Goal: Task Accomplishment & Management: Use online tool/utility

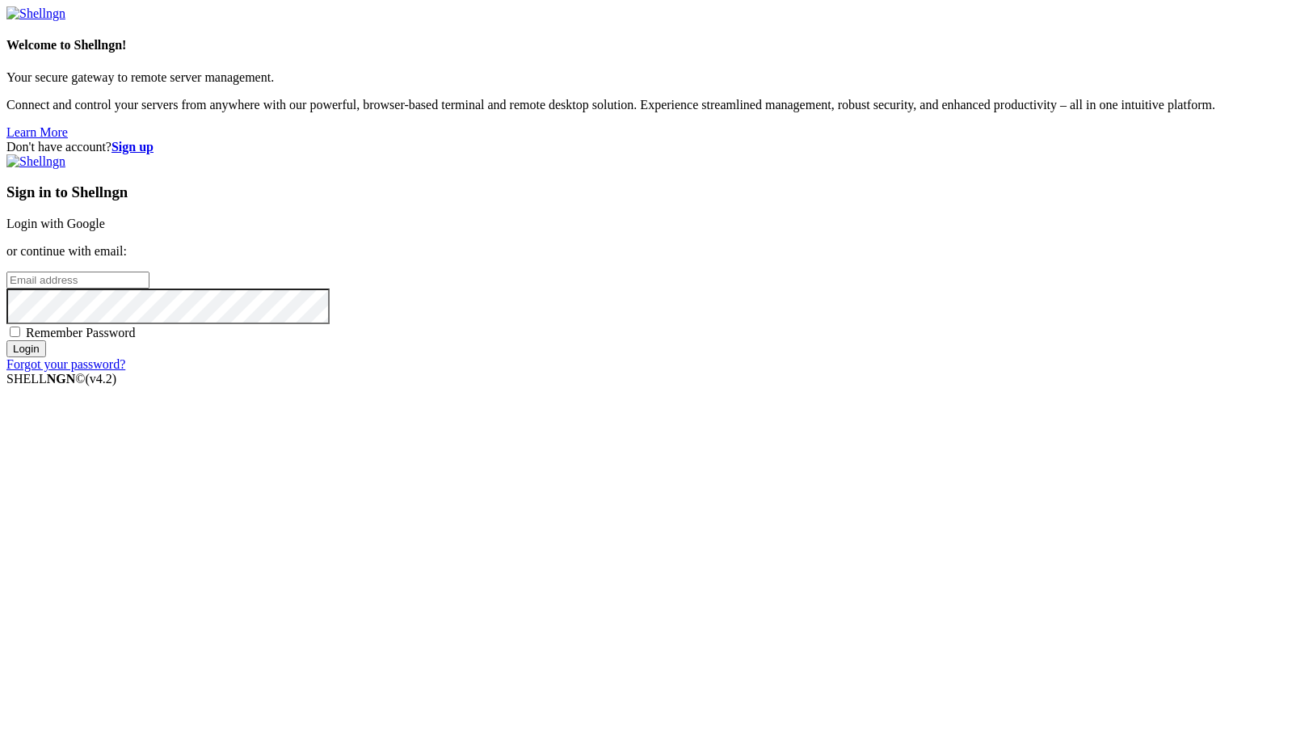
click at [105, 230] on link "Login with Google" at bounding box center [55, 224] width 99 height 14
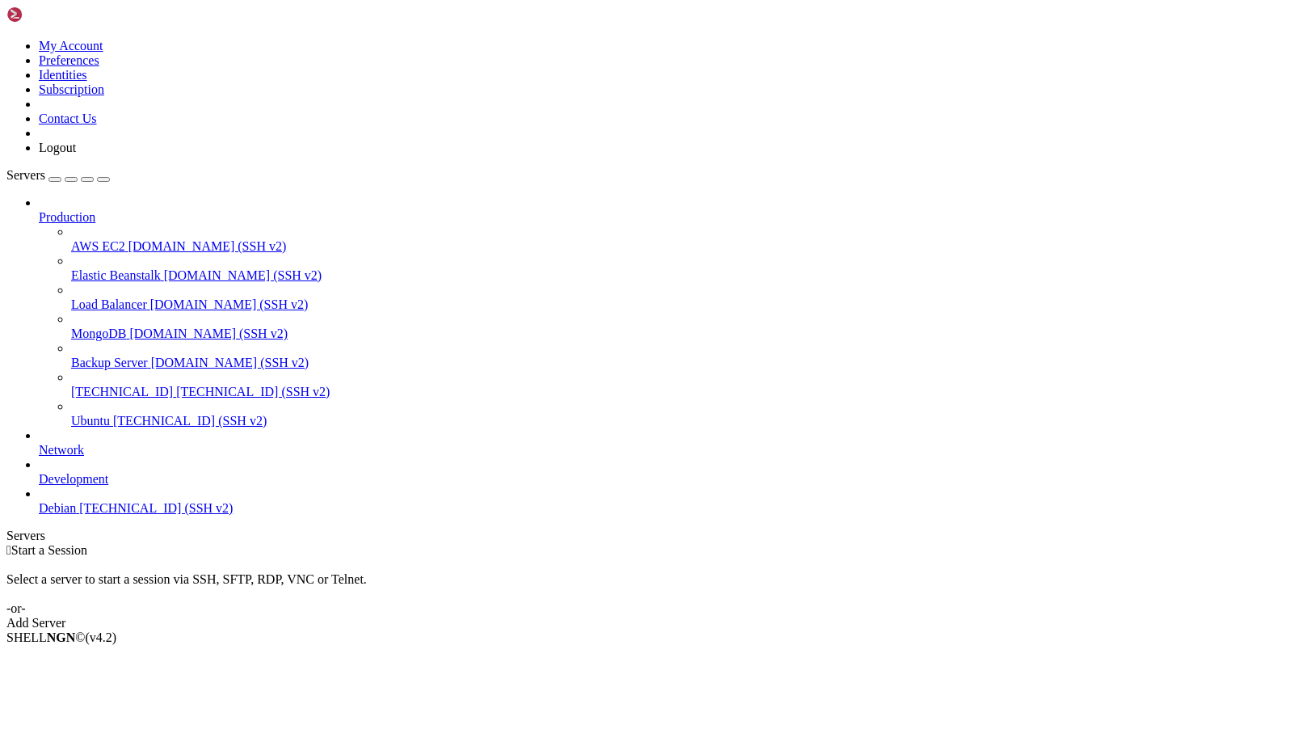
click at [94, 515] on span "[TECHNICAL_ID] (SSH v2)" at bounding box center [156, 508] width 154 height 14
drag, startPoint x: 94, startPoint y: 525, endPoint x: 89, endPoint y: 617, distance: 92.3
click at [89, 516] on div "Production AWS EC2 [DOMAIN_NAME] (SSH v2) Elastic Beanstalk [DOMAIN_NAME] (SSH …" at bounding box center [656, 356] width 1300 height 320
click at [176, 385] on span "[TECHNICAL_ID] (SSH v2)" at bounding box center [253, 392] width 154 height 14
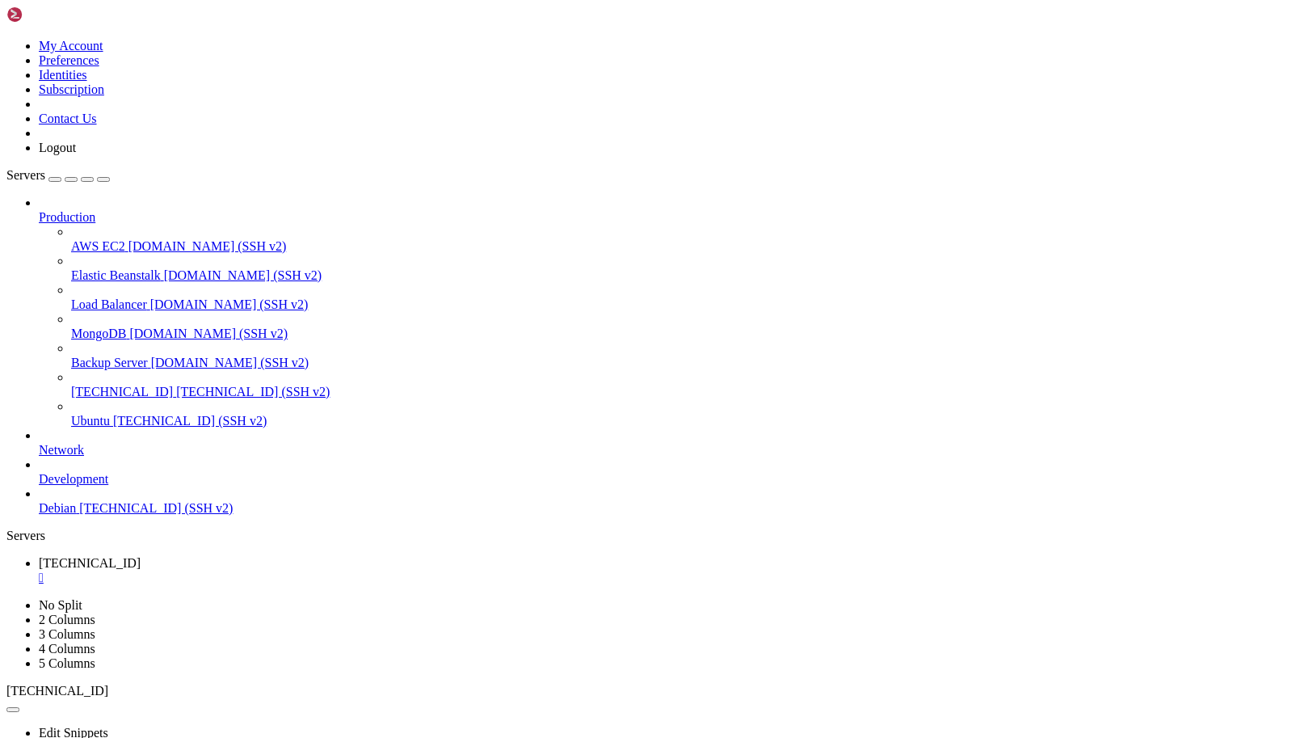
click at [176, 385] on span "[TECHNICAL_ID] (SSH v2)" at bounding box center [253, 392] width 154 height 14
click at [310, 571] on div "" at bounding box center [673, 578] width 1268 height 15
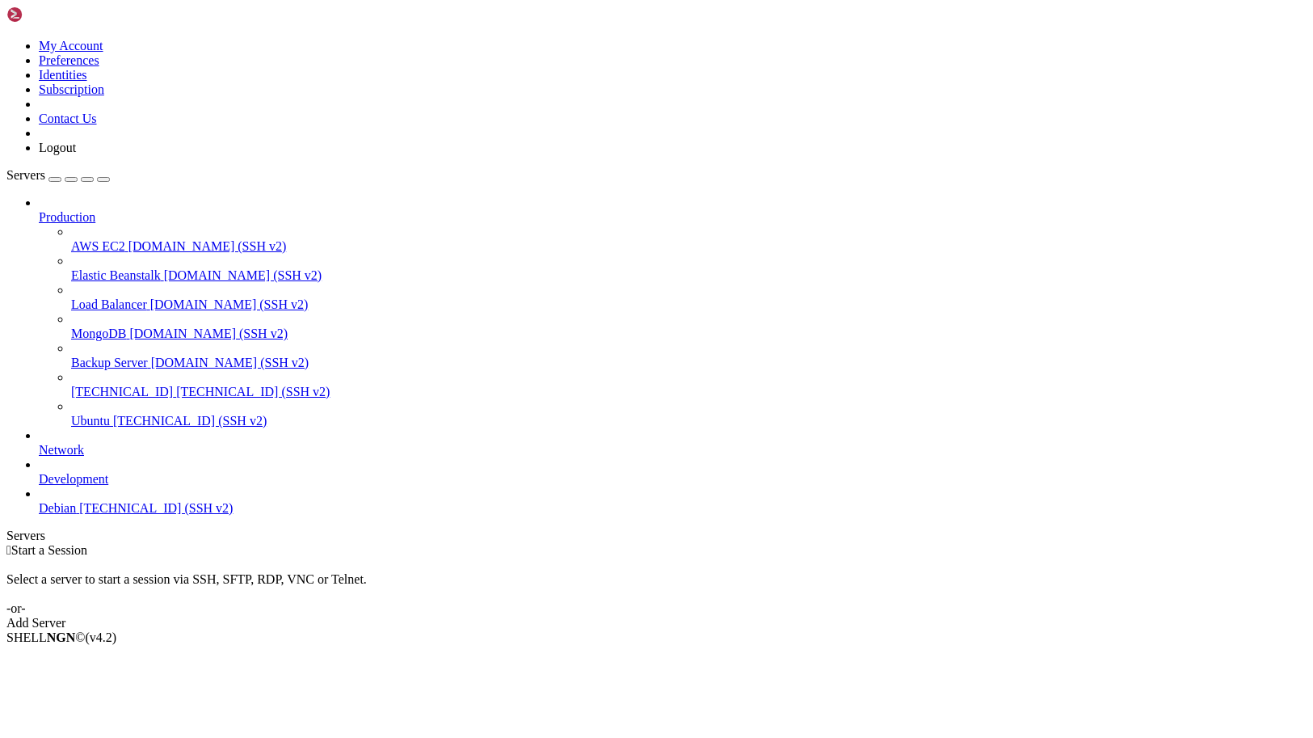
click at [55, 179] on div "button" at bounding box center [55, 179] width 0 height 0
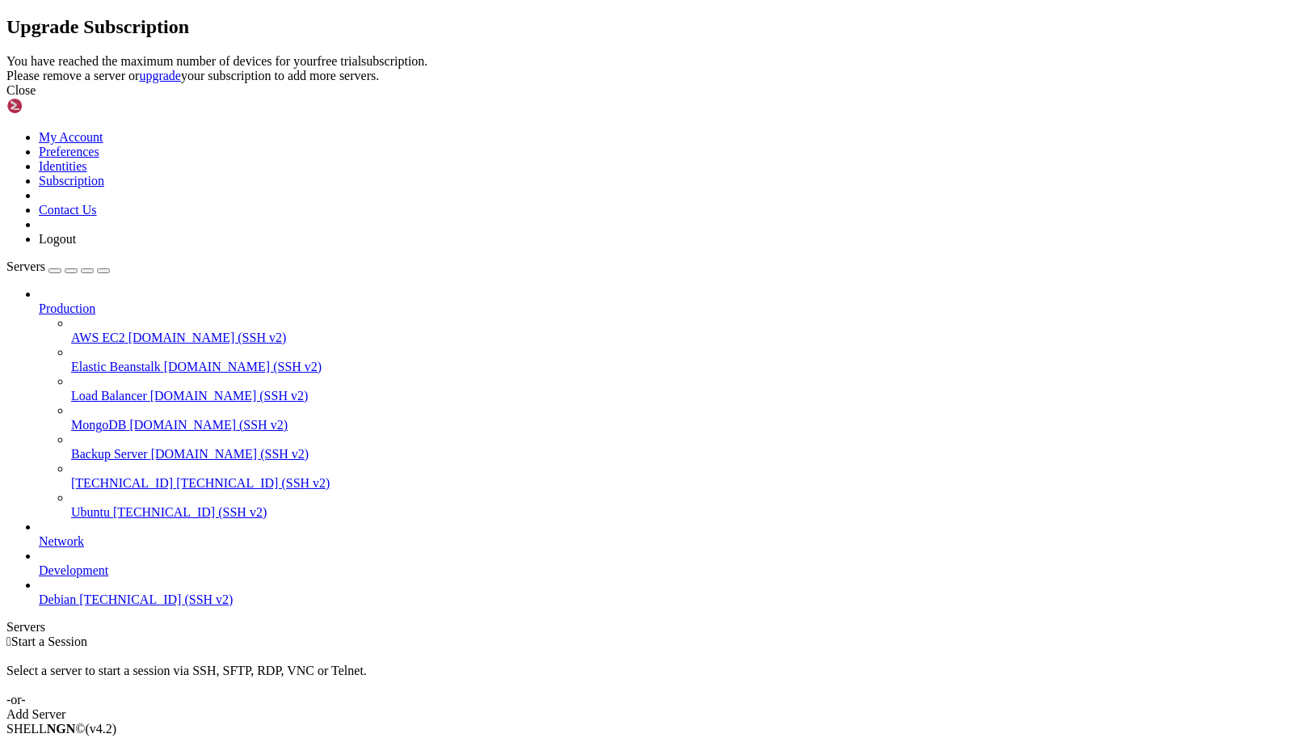
click at [6, 54] on icon at bounding box center [6, 54] width 0 height 0
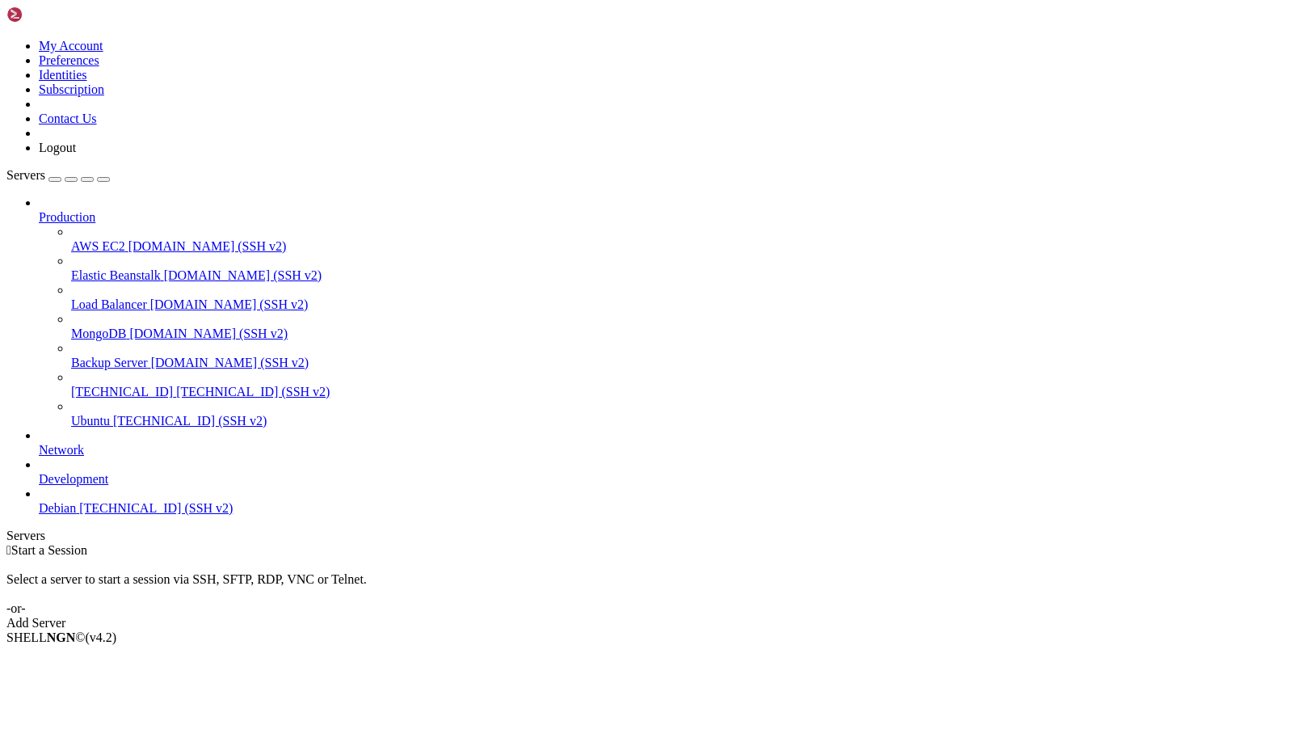
click at [139, 414] on link "Ubuntu [TECHNICAL_ID] (SSH v2)" at bounding box center [689, 421] width 1236 height 15
click at [73, 731] on span "Delete" at bounding box center [56, 738] width 34 height 14
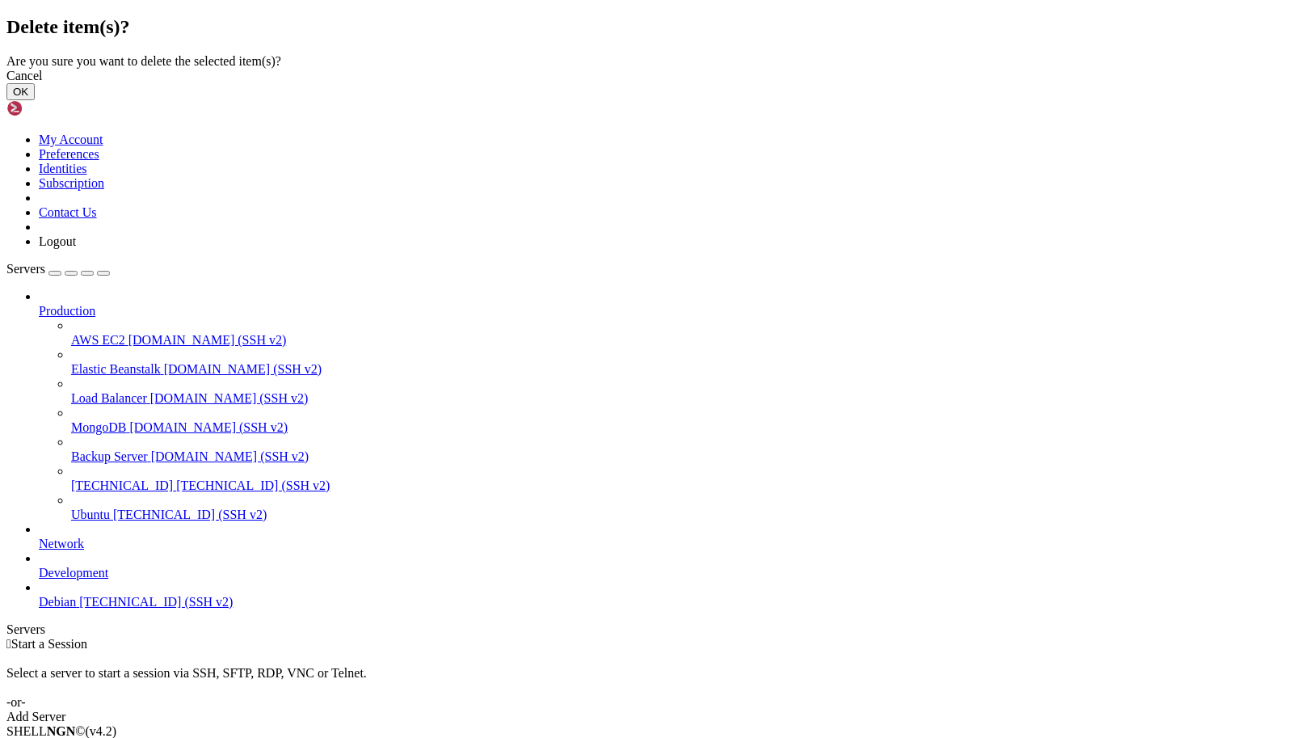
click at [35, 100] on button "OK" at bounding box center [20, 91] width 28 height 17
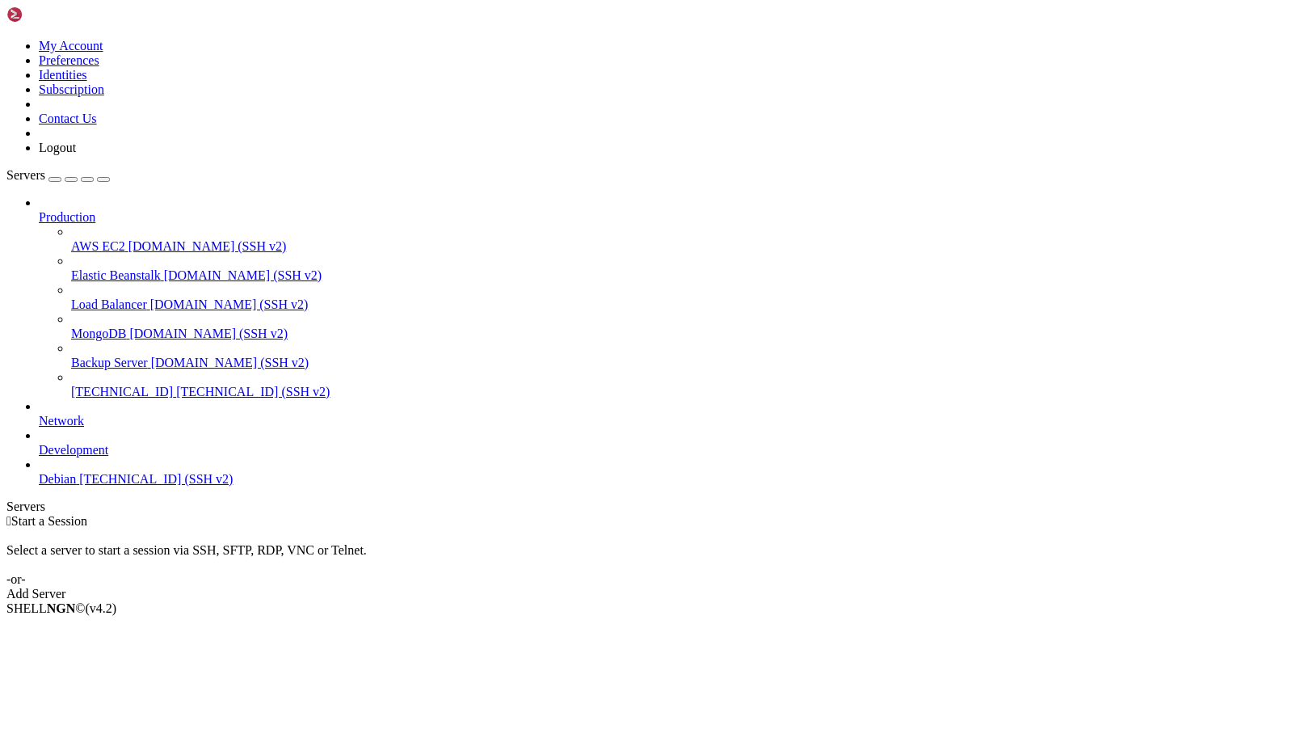
click at [55, 179] on div "button" at bounding box center [55, 179] width 0 height 0
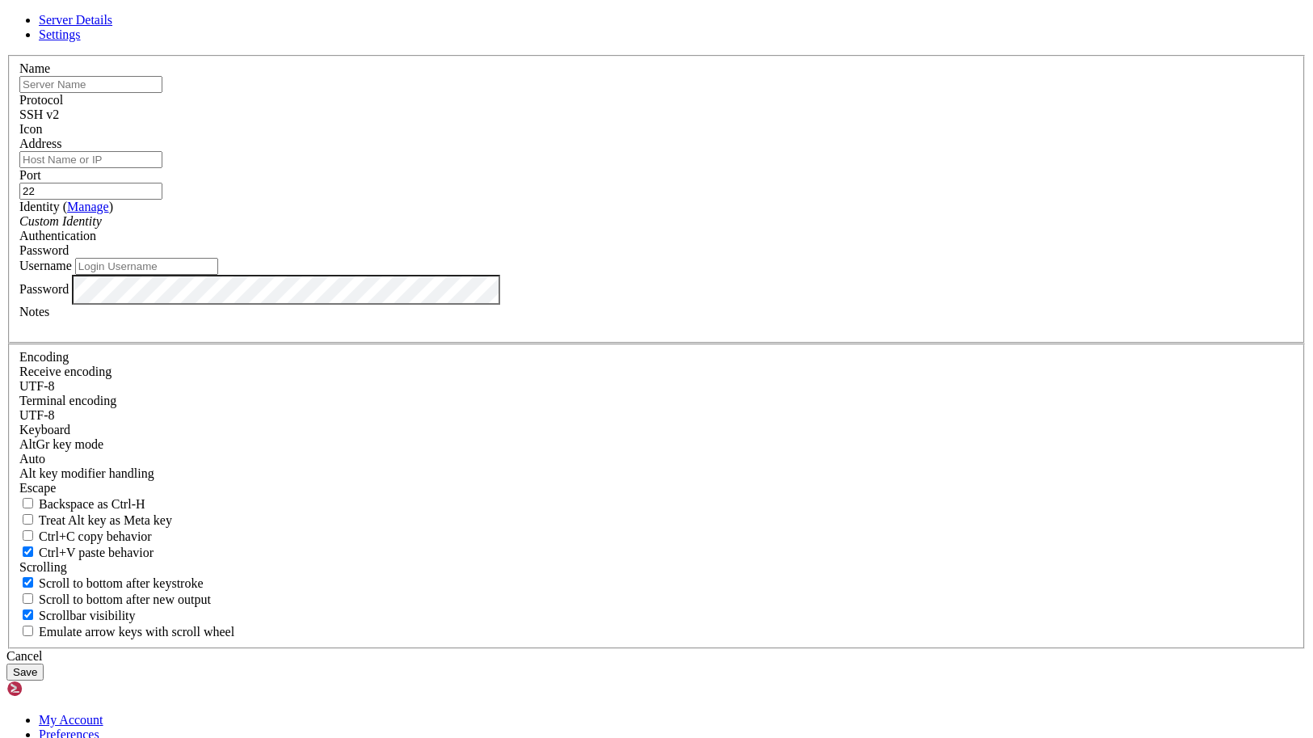
click at [701, 200] on div "Port 22" at bounding box center [656, 184] width 1274 height 32
click at [719, 122] on div "SSH v2" at bounding box center [656, 114] width 1274 height 15
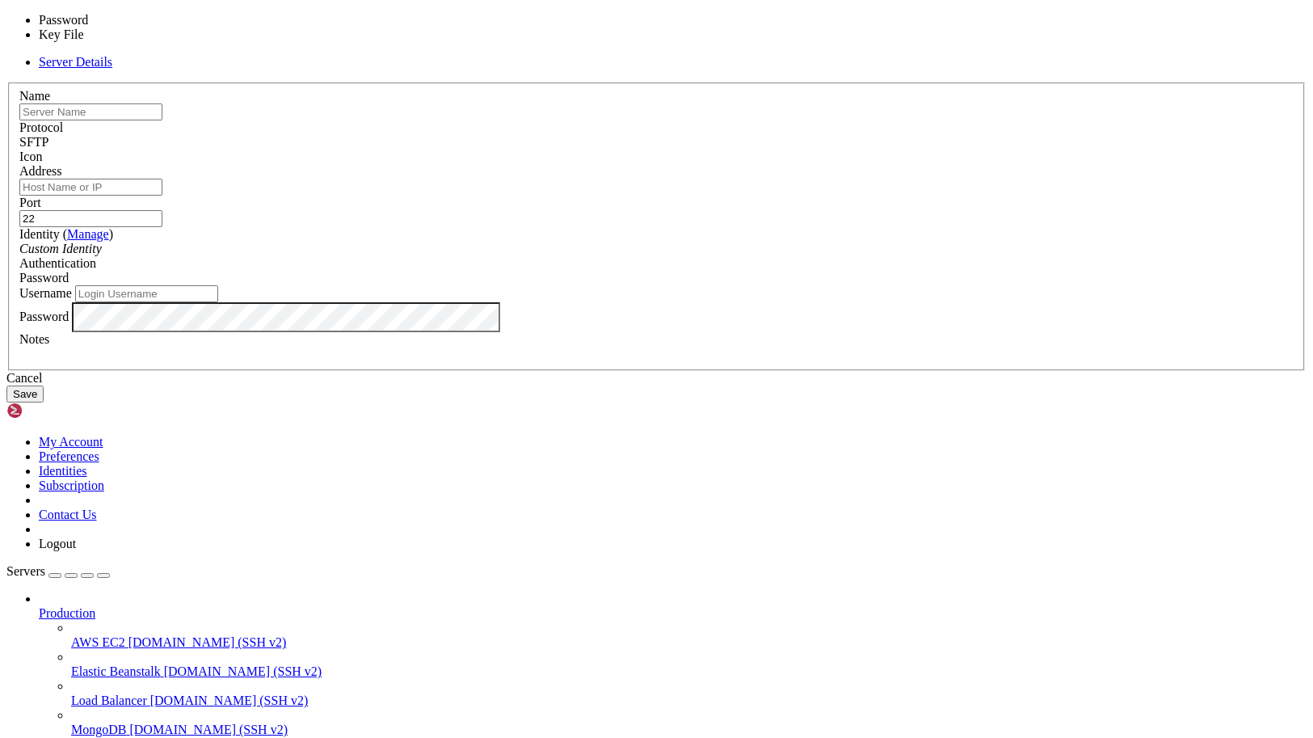
click at [740, 285] on div "Password" at bounding box center [656, 278] width 1274 height 15
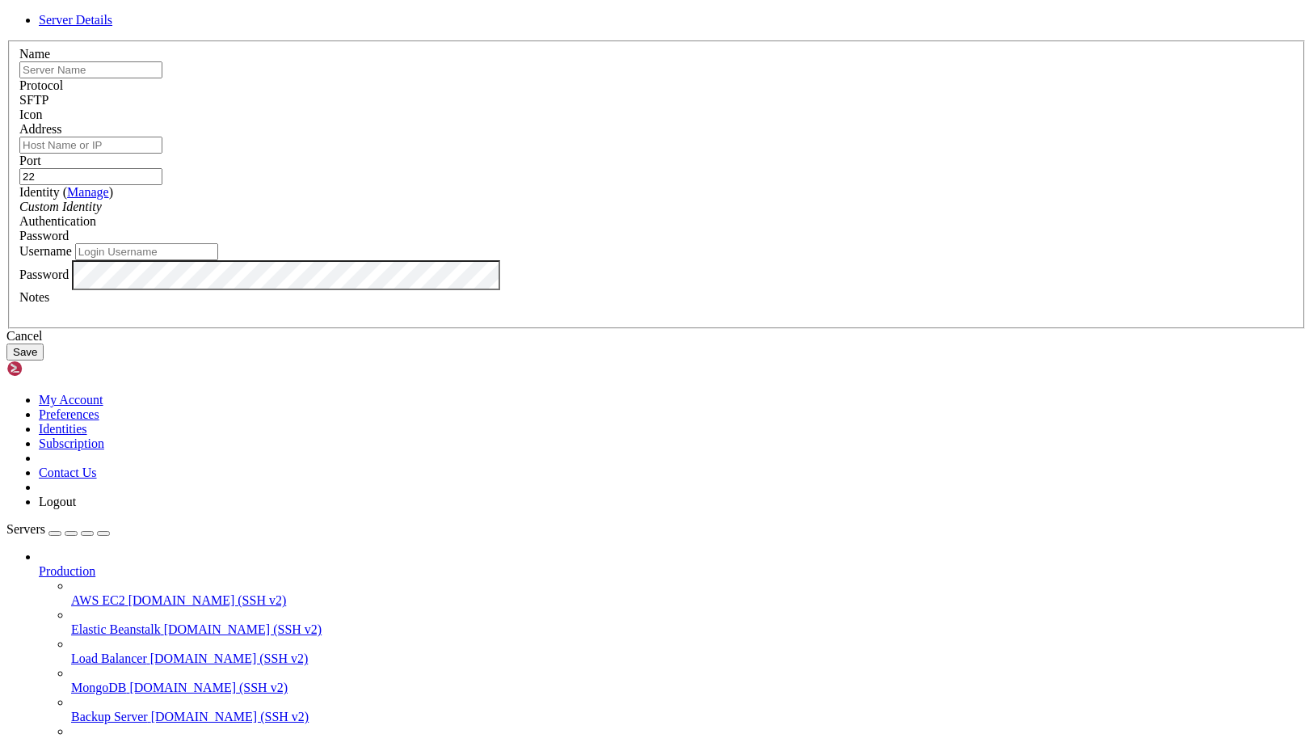
click at [218, 260] on input "Username" at bounding box center [146, 251] width 143 height 17
type input "root"
click at [162, 78] on input "text" at bounding box center [90, 69] width 143 height 17
type input "L"
type input "D"
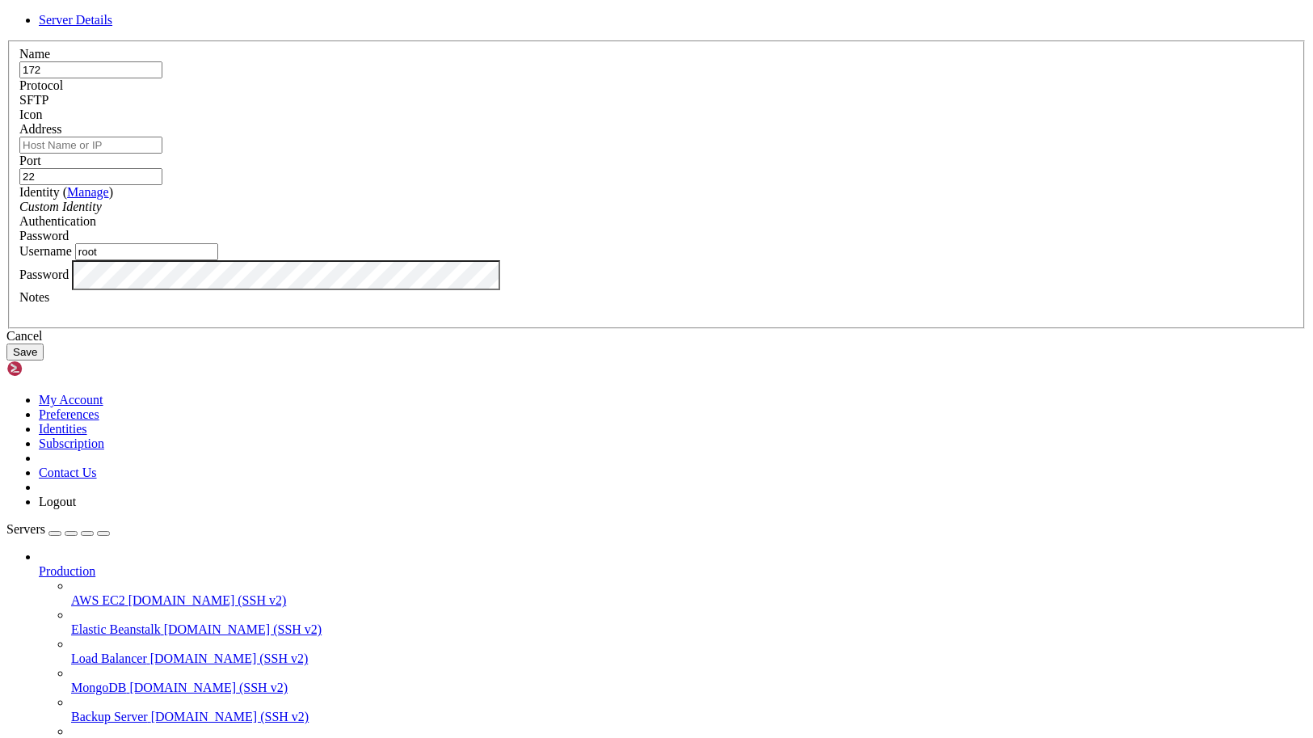
type input "172"
click at [444, 78] on div "Name 172" at bounding box center [656, 63] width 1274 height 32
click at [162, 154] on input "Address" at bounding box center [90, 145] width 143 height 17
type input "[TECHNICAL_ID]"
click at [44, 360] on button "Save" at bounding box center [24, 351] width 37 height 17
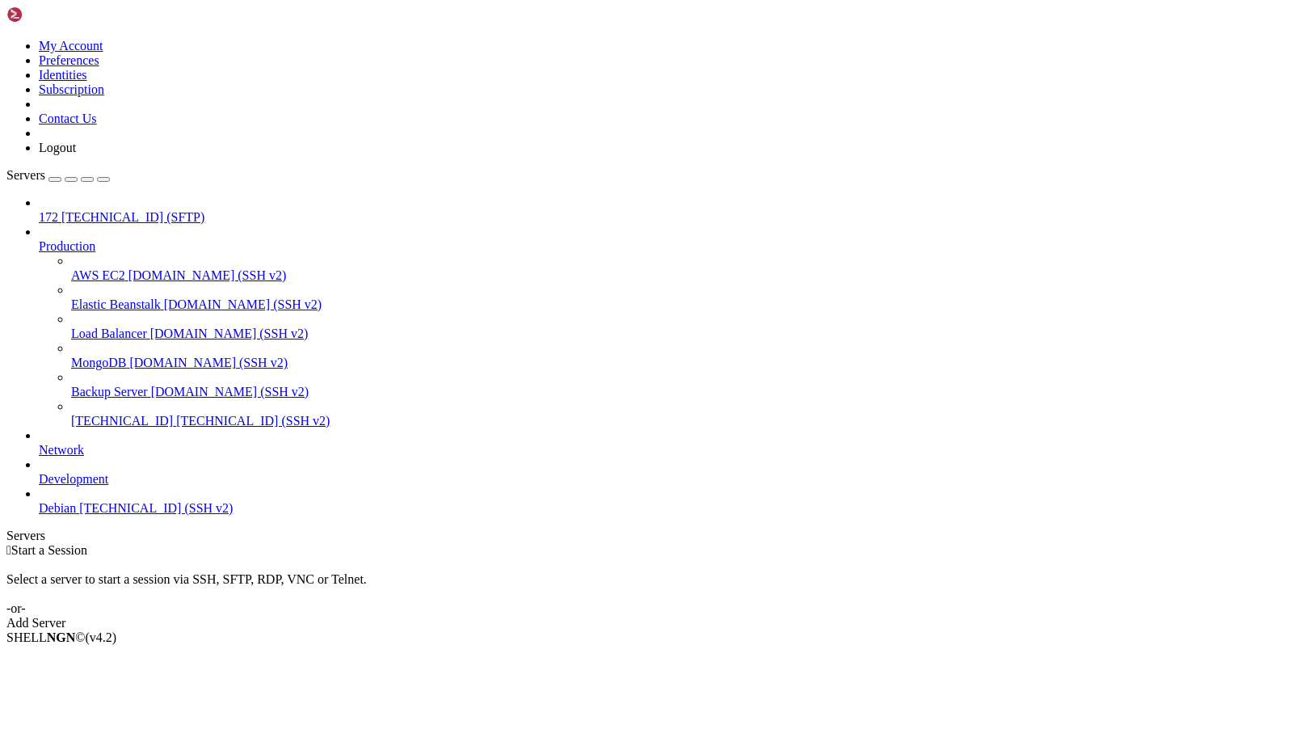
click at [13, 183] on div at bounding box center [656, 183] width 1300 height 0
click at [39, 210] on icon at bounding box center [39, 210] width 0 height 0
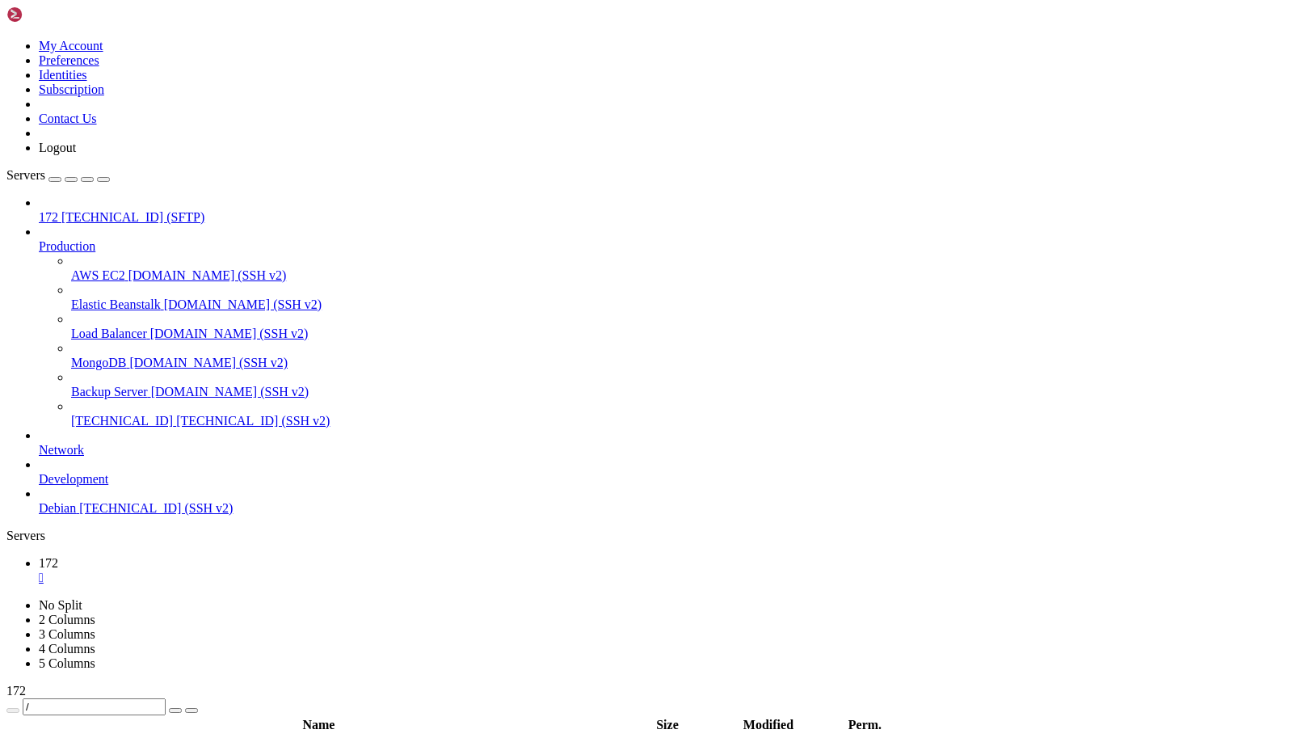
click at [104, 414] on link "[TECHNICAL_ID] [TECHNICAL_ID] (SSH v2)" at bounding box center [689, 421] width 1236 height 15
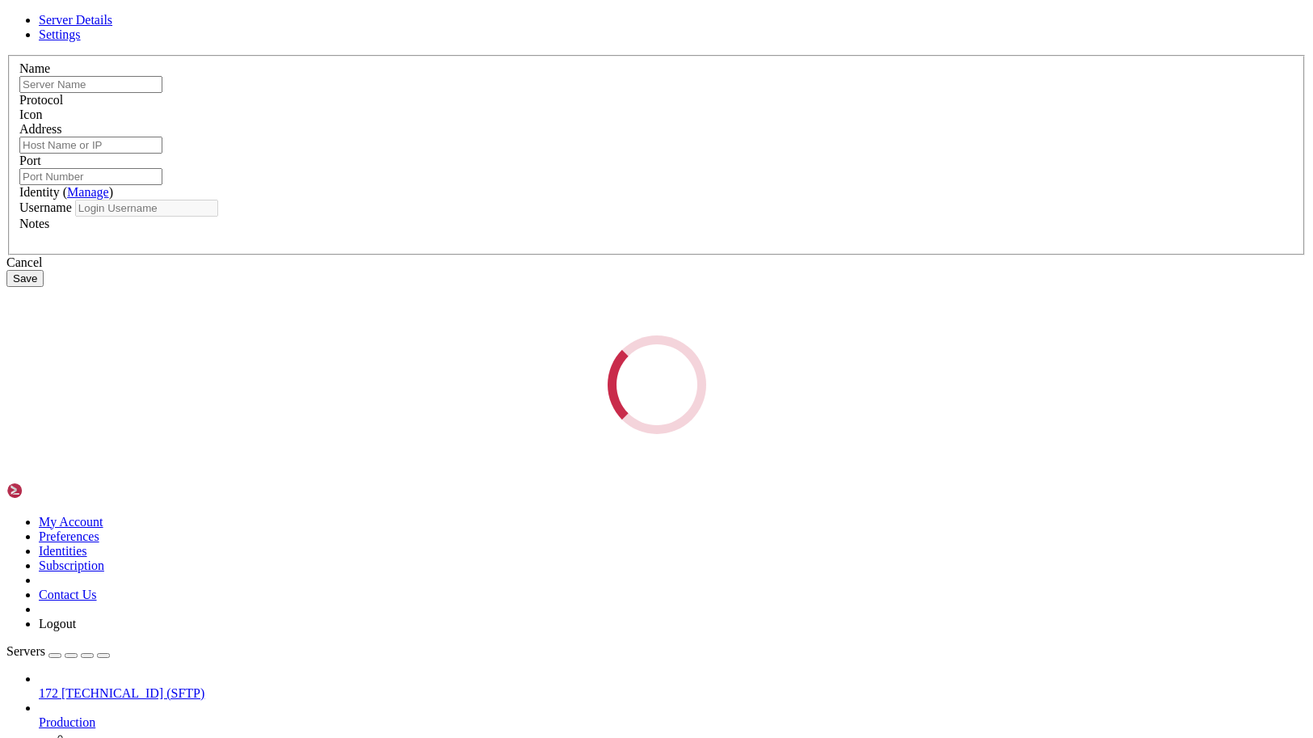
type input "[TECHNICAL_ID]"
type input "22"
type input "root"
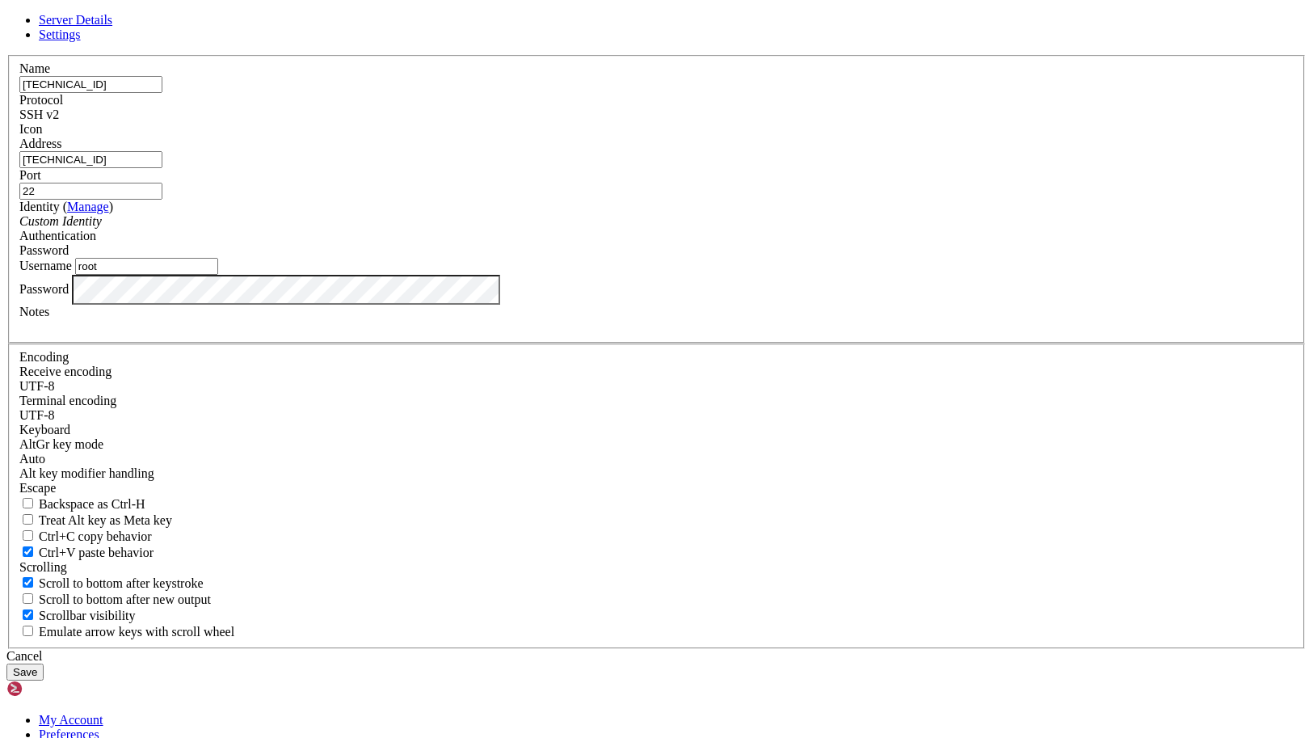
click at [218, 275] on input "root" at bounding box center [146, 266] width 143 height 17
click at [834, 137] on div at bounding box center [656, 137] width 1274 height 0
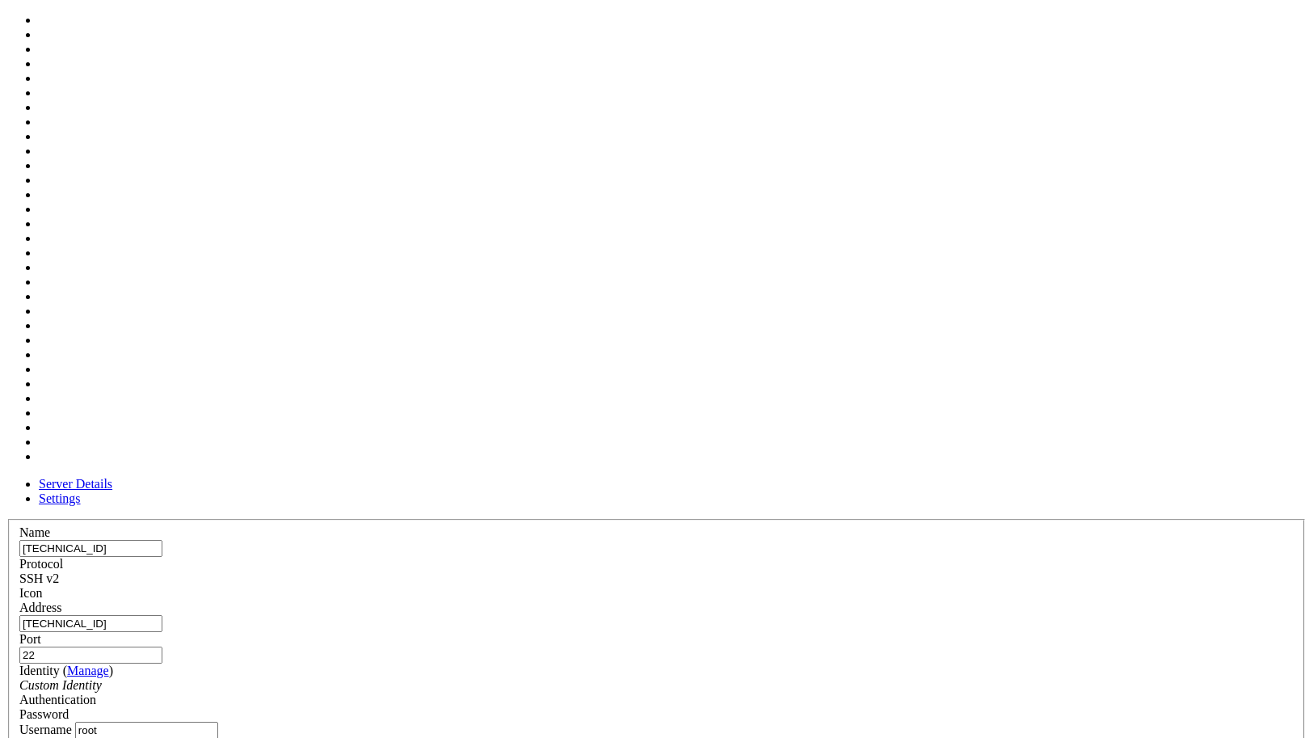
click at [834, 600] on div at bounding box center [656, 600] width 1274 height 0
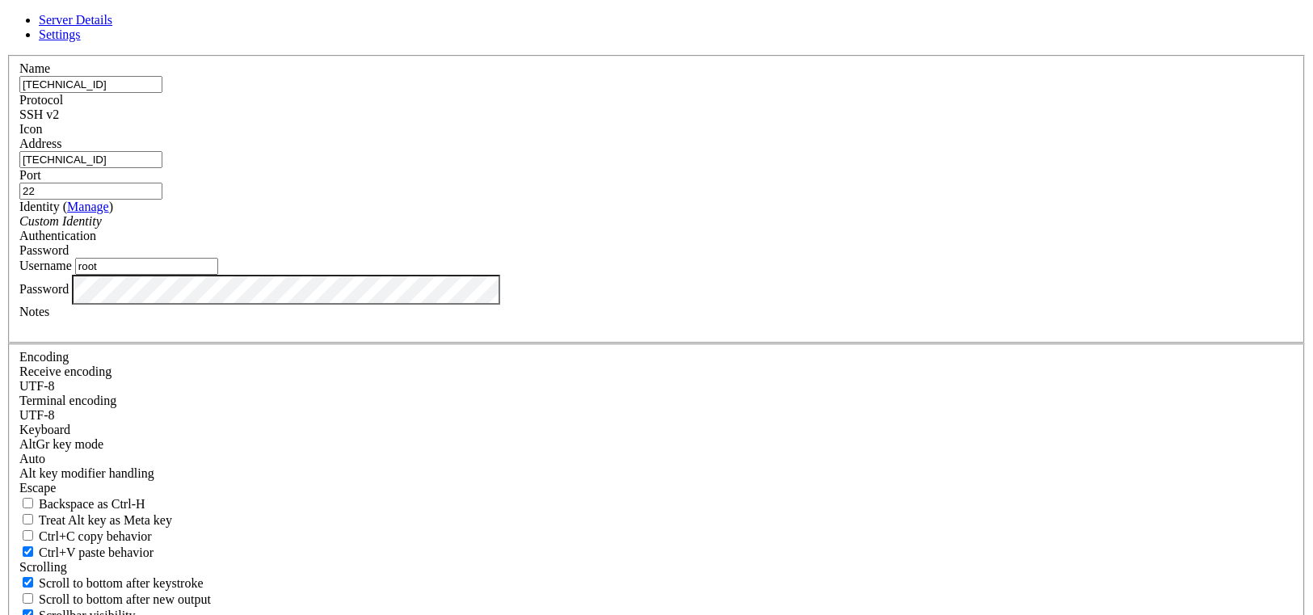
click at [102, 108] on div "Server Details Settings Name [TECHNICAL_ID] Protocol SSH v2 Icon" at bounding box center [656, 347] width 1300 height 668
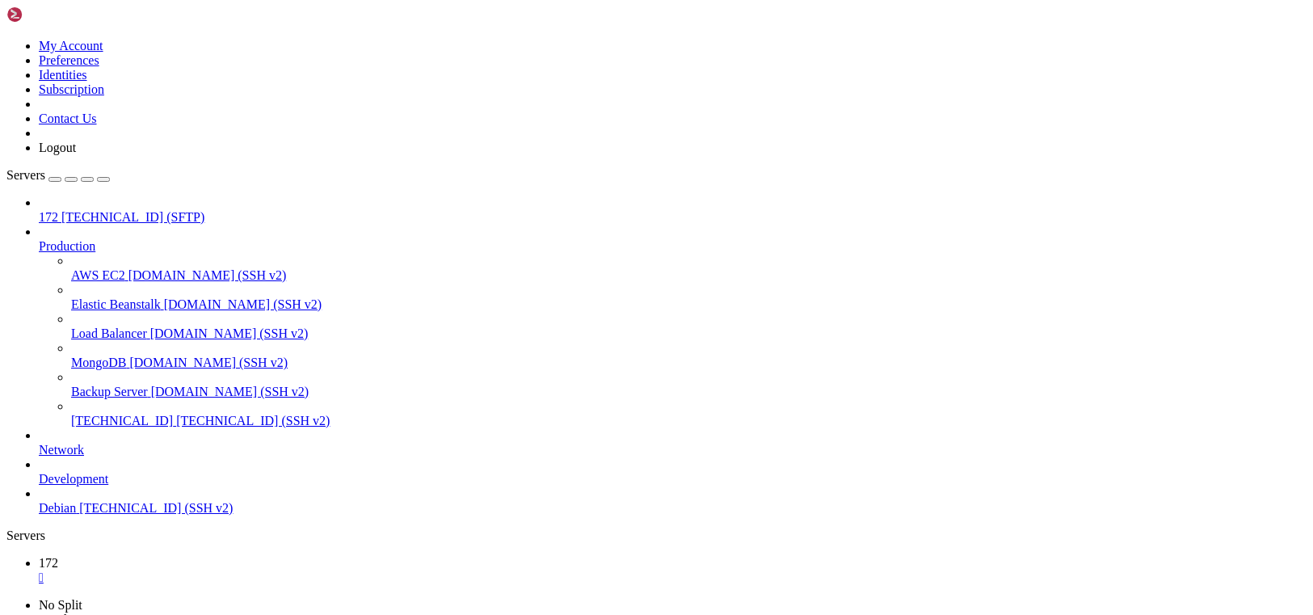
click at [121, 414] on span "[TECHNICAL_ID]" at bounding box center [122, 421] width 102 height 14
click at [61, 210] on span "[TECHNICAL_ID] (SFTP)" at bounding box center [132, 217] width 143 height 14
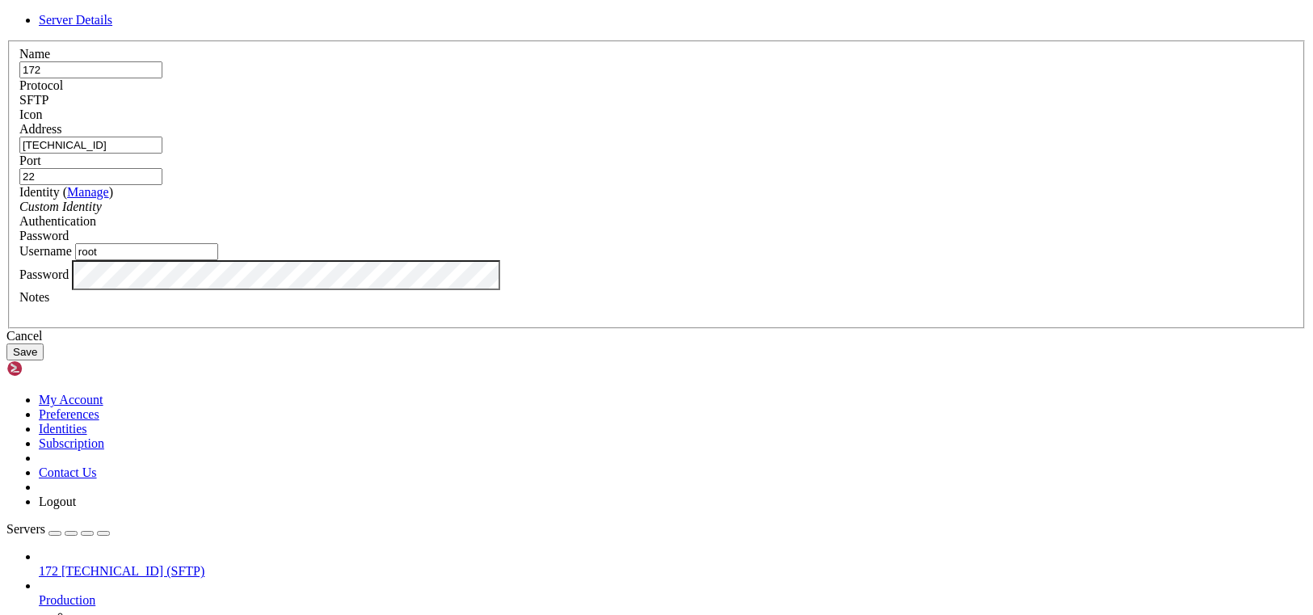
click at [44, 360] on button "Save" at bounding box center [24, 351] width 37 height 17
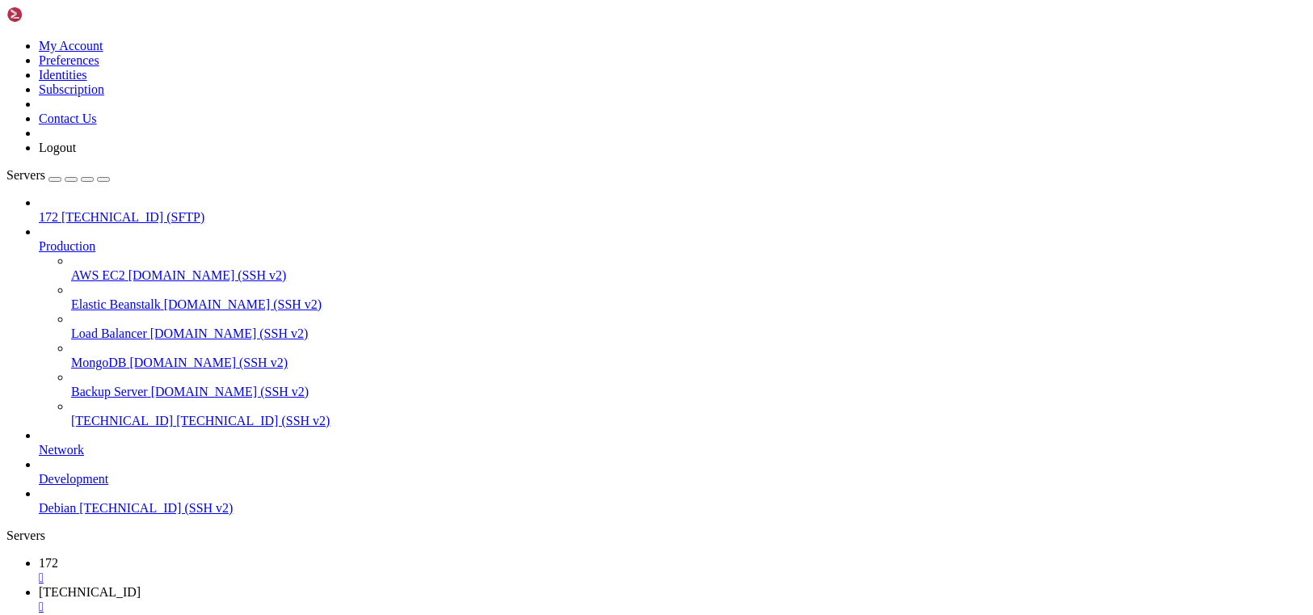
click at [44, 168] on link "Servers" at bounding box center [57, 175] width 103 height 14
click at [58, 210] on span "172" at bounding box center [48, 217] width 19 height 14
type input "/root"
click at [384, 600] on div "" at bounding box center [673, 607] width 1268 height 15
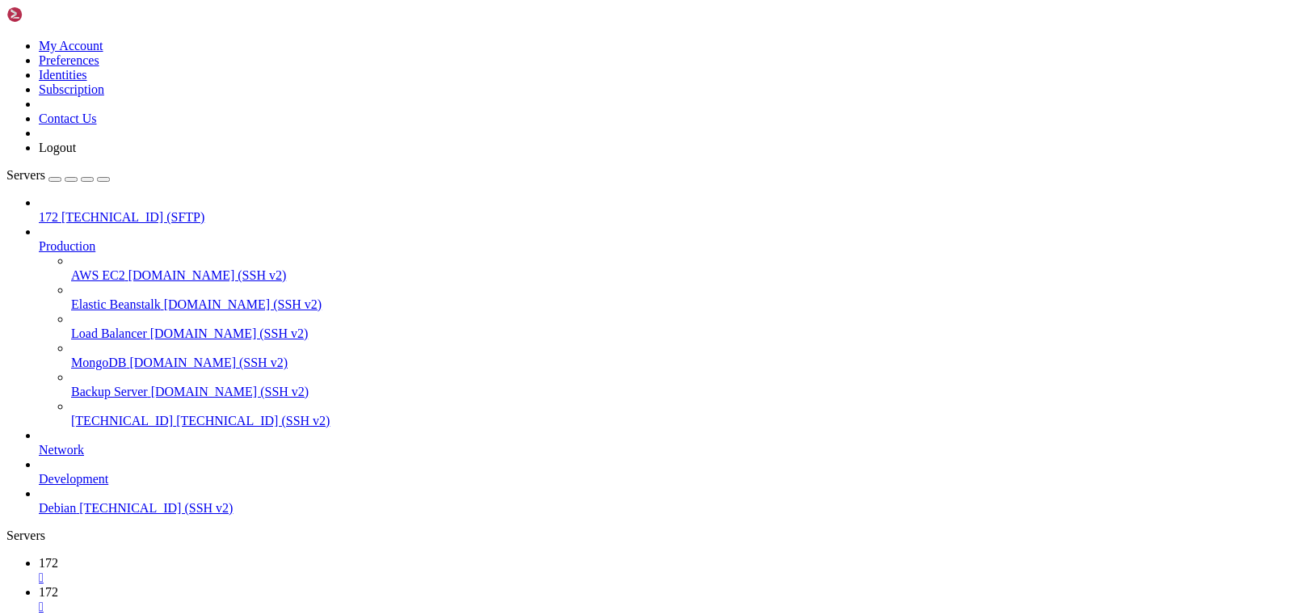
click at [250, 556] on link "172 " at bounding box center [673, 570] width 1268 height 29
click at [257, 571] on div "" at bounding box center [673, 578] width 1268 height 15
click at [176, 414] on span "[TECHNICAL_ID] (SSH v2)" at bounding box center [253, 421] width 154 height 14
click at [58, 556] on span "172" at bounding box center [48, 563] width 19 height 14
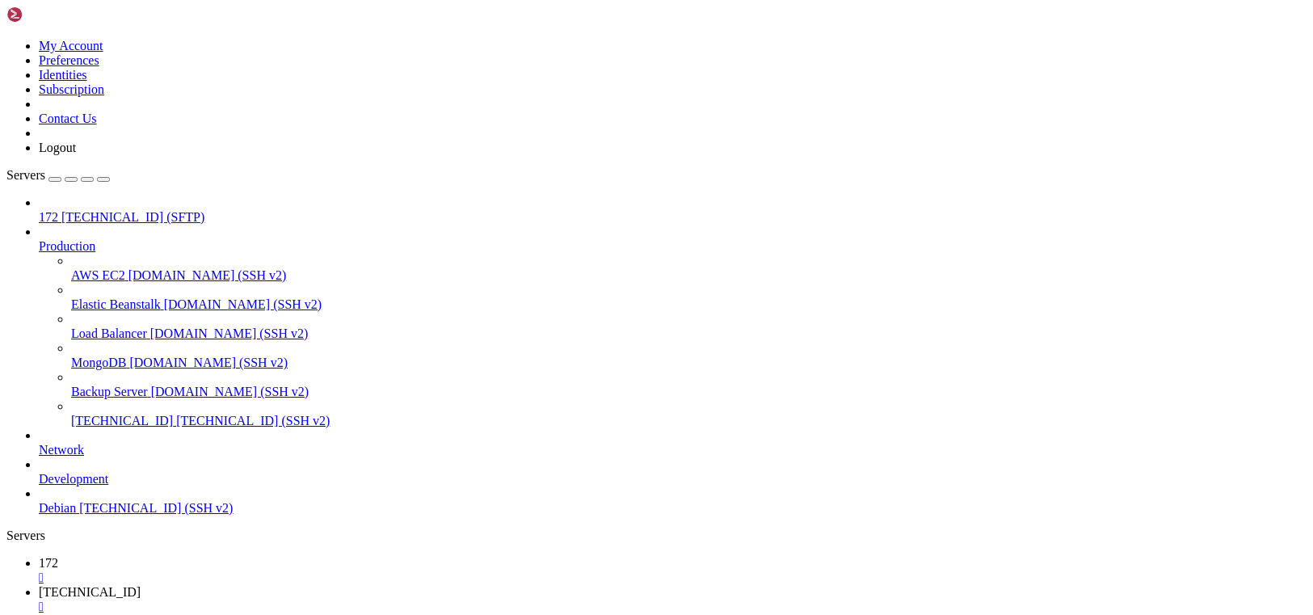
scroll to position [12, 0]
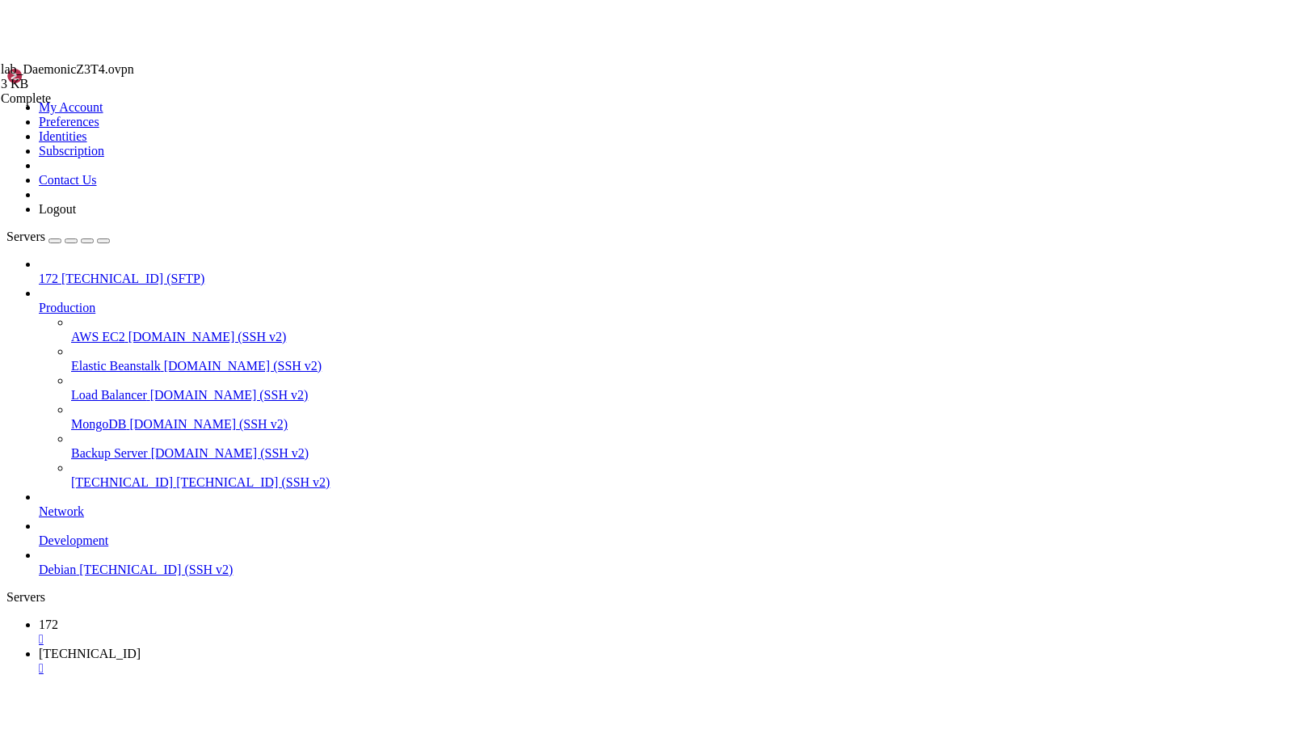
scroll to position [749, 0]
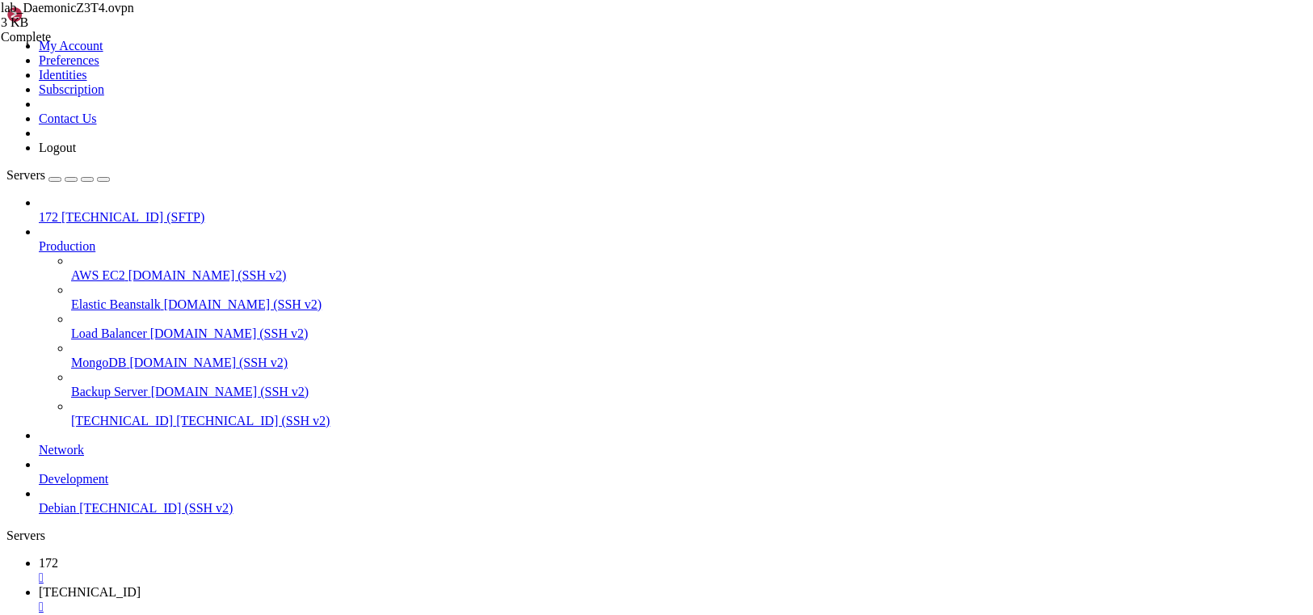
click at [141, 585] on span "[TECHNICAL_ID]" at bounding box center [90, 592] width 102 height 14
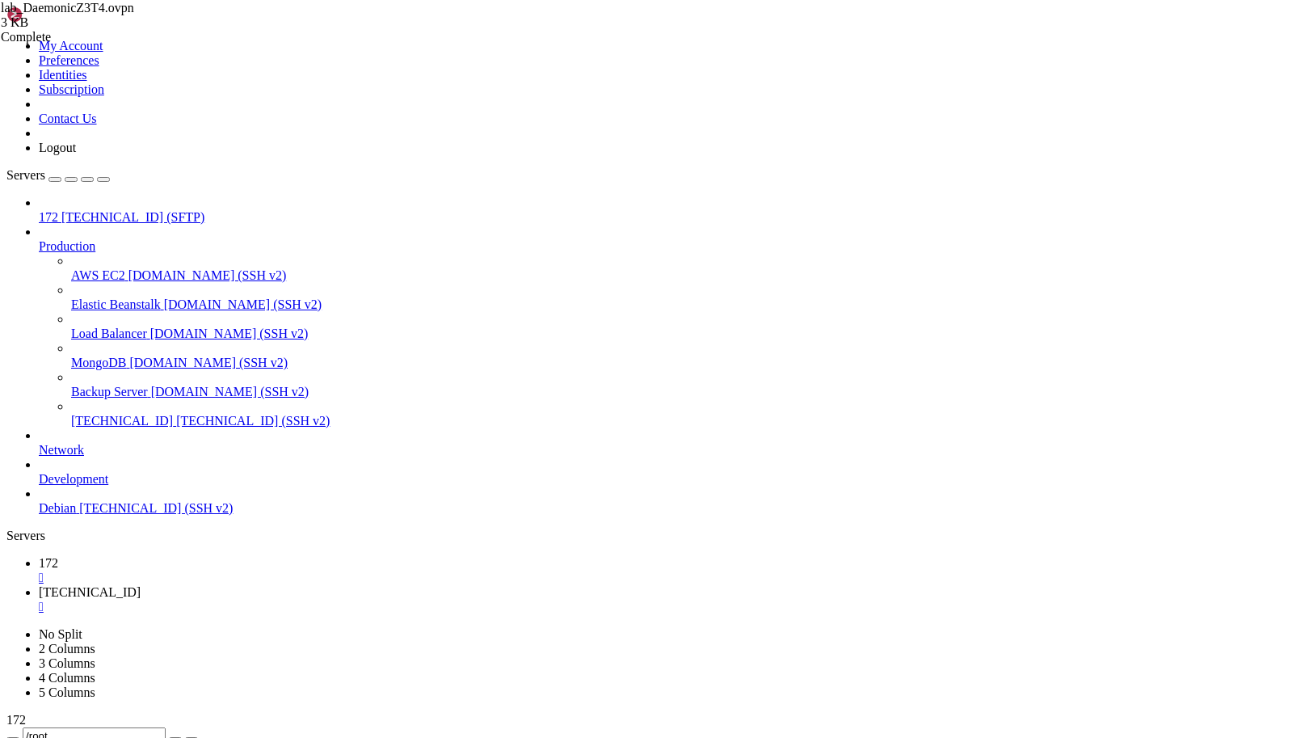
scroll to position [1, 0]
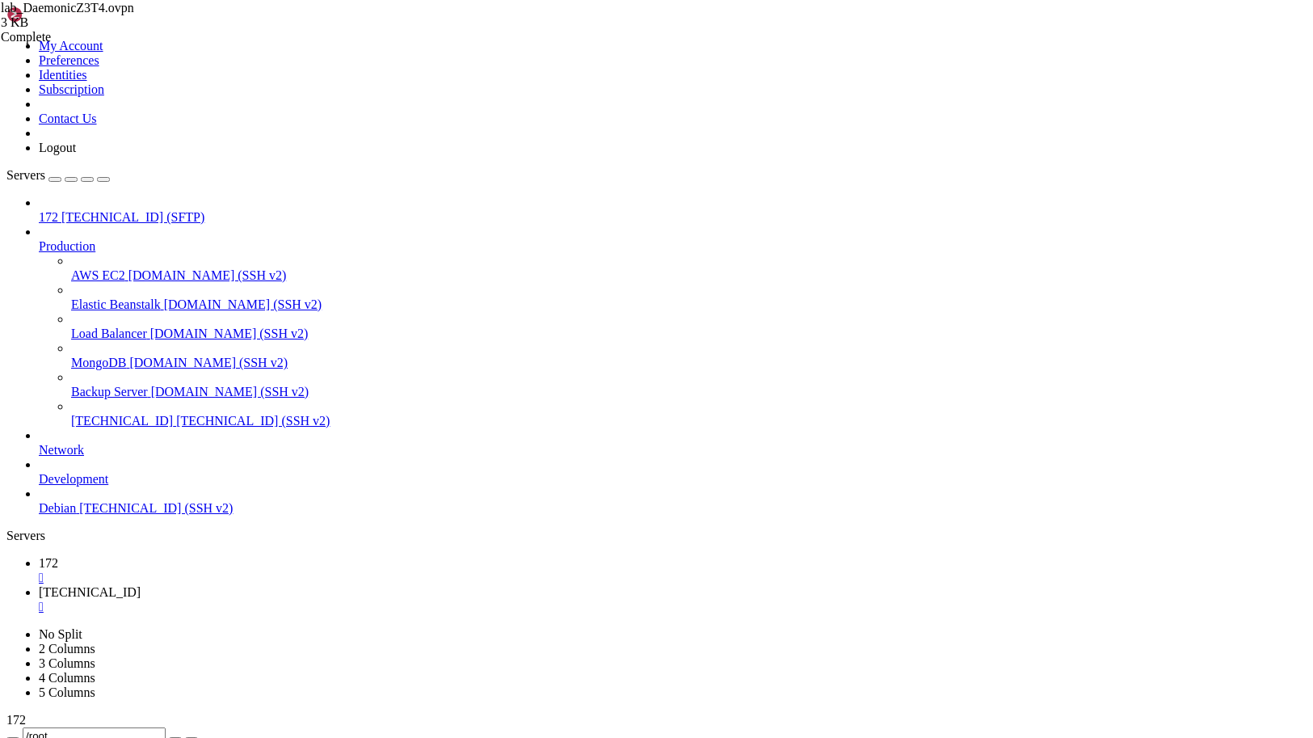
scroll to position [7229, 0]
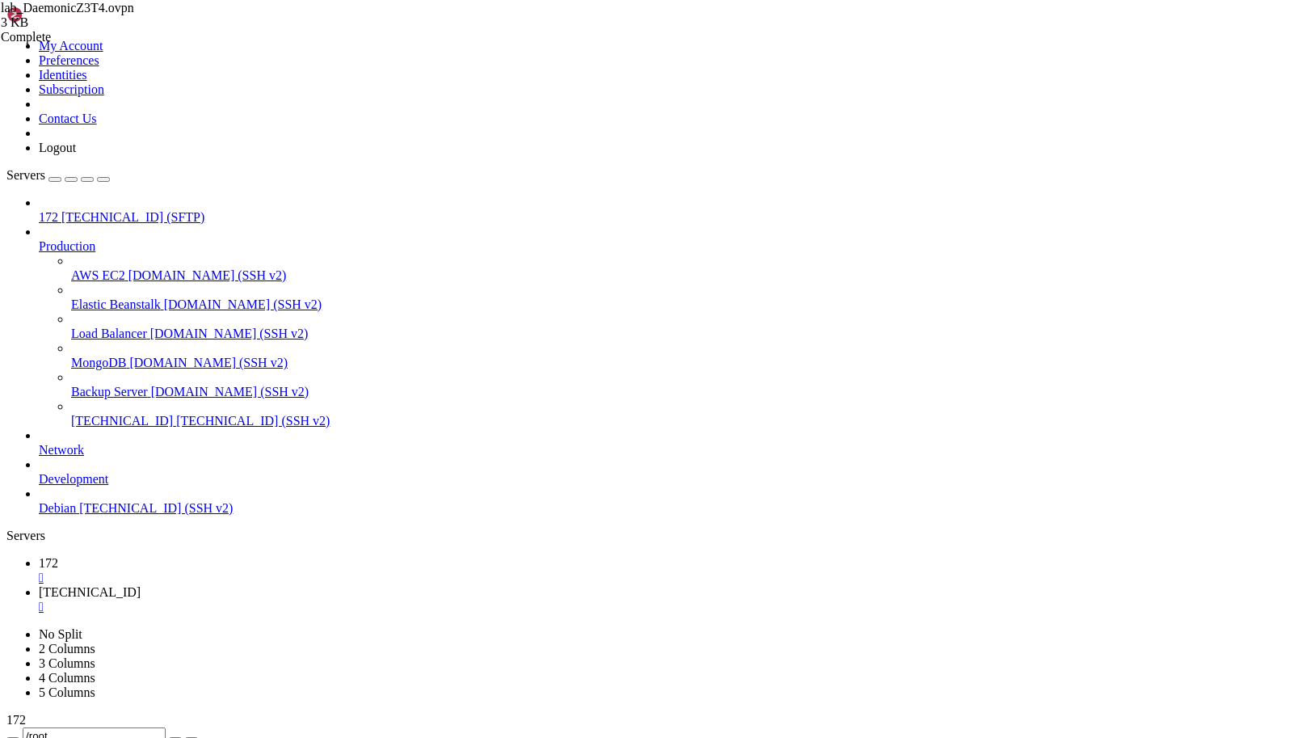
scroll to position [9074, 0]
click at [374, 585] on link "[TECHNICAL_ID] " at bounding box center [673, 599] width 1268 height 29
click at [376, 600] on div "" at bounding box center [673, 607] width 1268 height 15
click at [71, 415] on link "[TECHNICAL_ID] [TECHNICAL_ID] (SSH v2)" at bounding box center [689, 421] width 1236 height 15
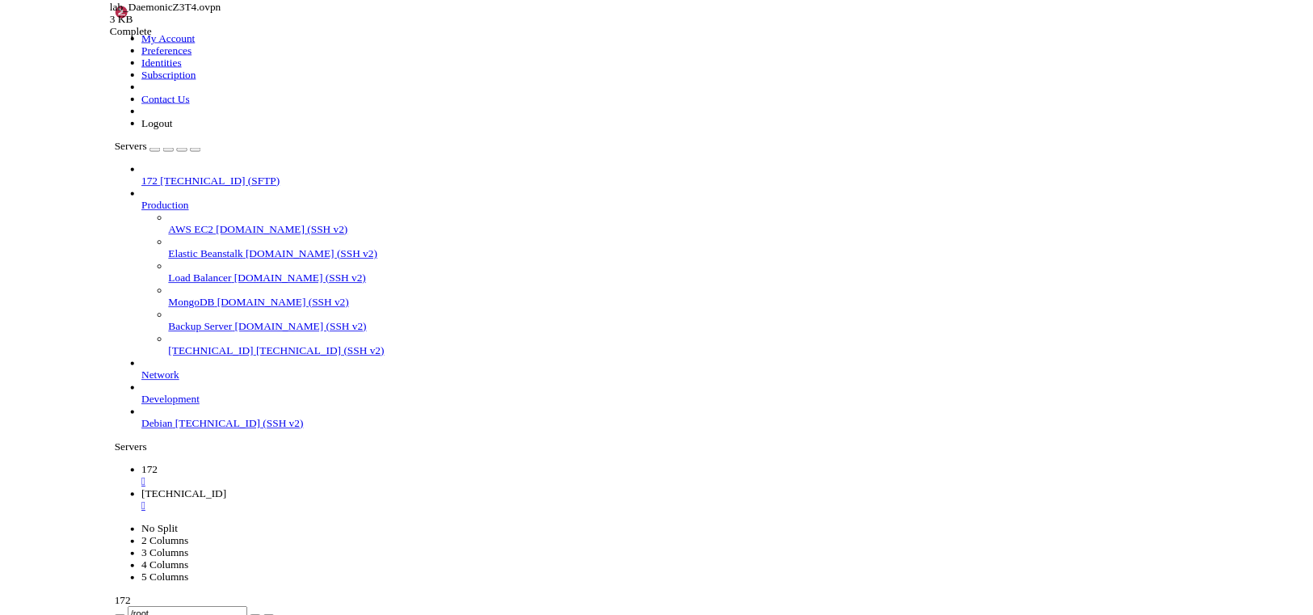
scroll to position [0, 0]
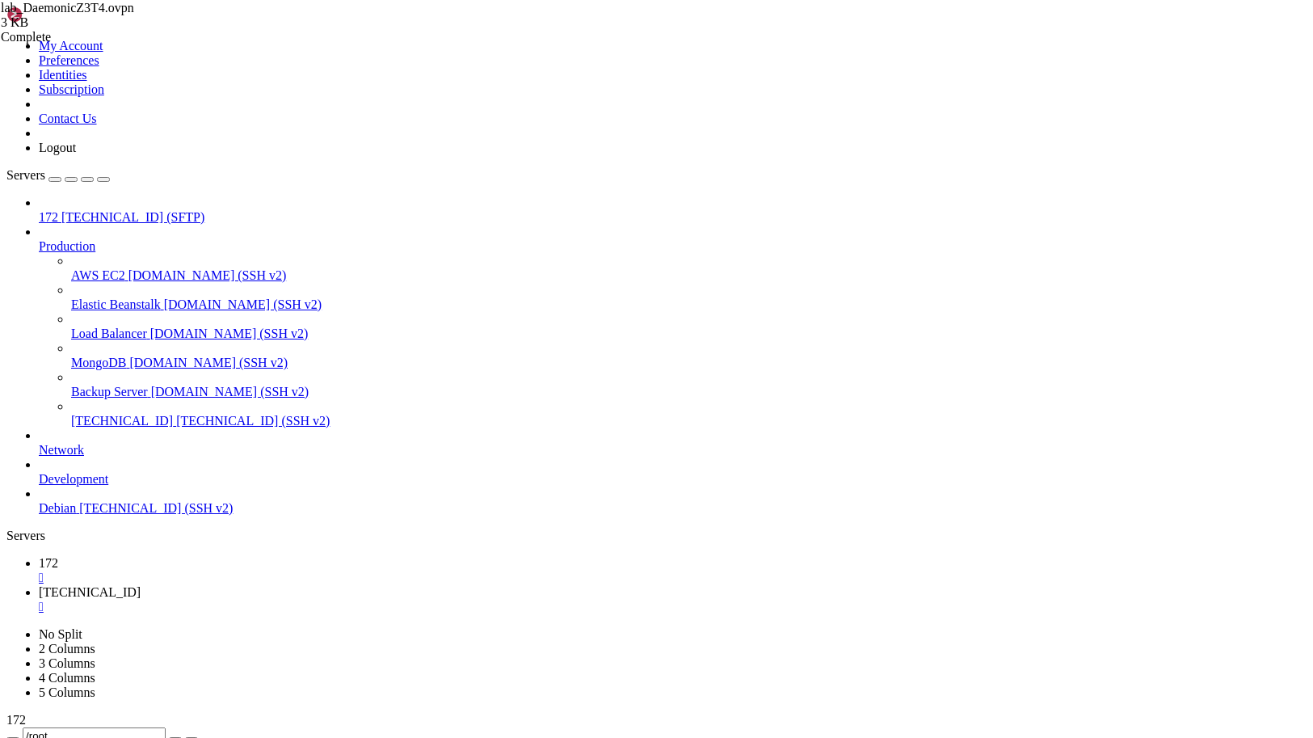
click at [255, 571] on div "" at bounding box center [673, 578] width 1268 height 15
